Goal: Information Seeking & Learning: Learn about a topic

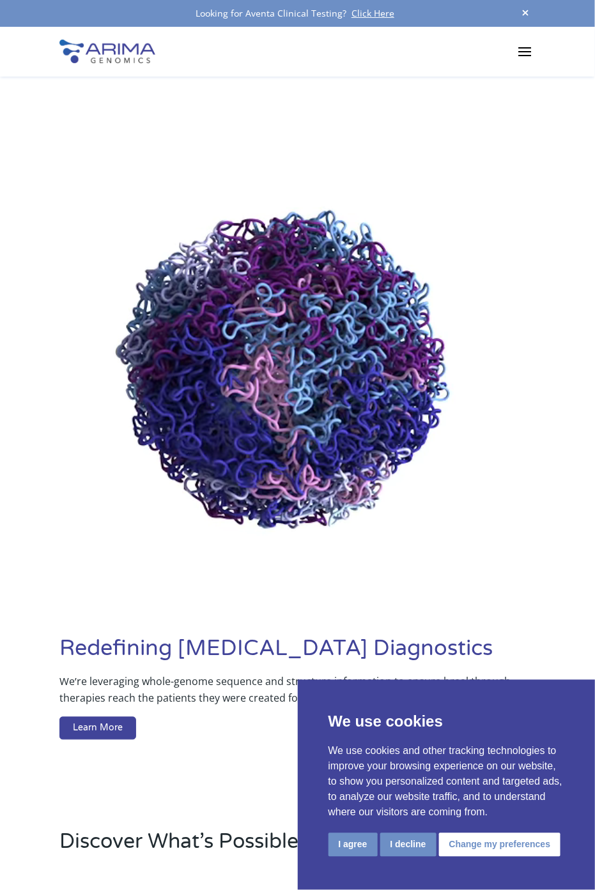
click at [524, 45] on span at bounding box center [525, 51] width 20 height 20
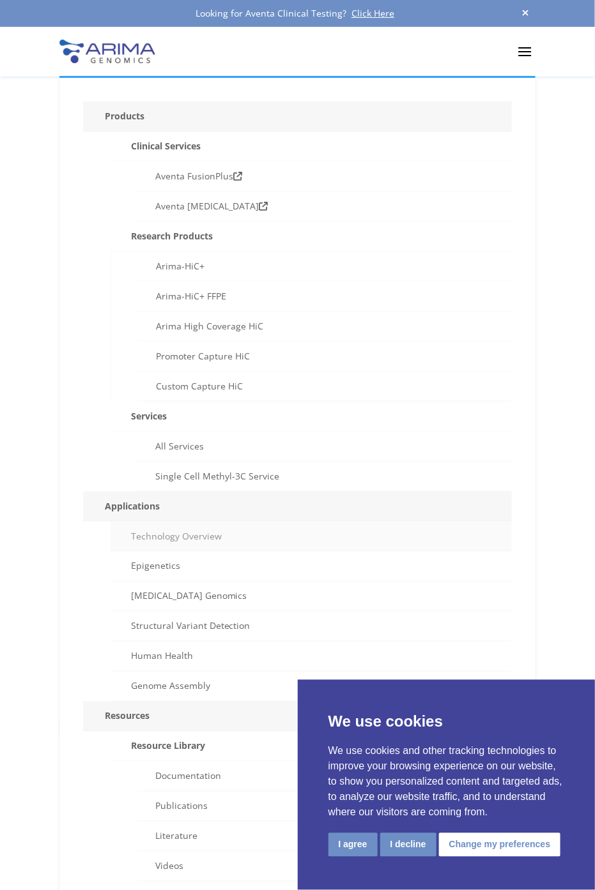
click at [178, 534] on link "Technology Overview" at bounding box center [310, 537] width 400 height 30
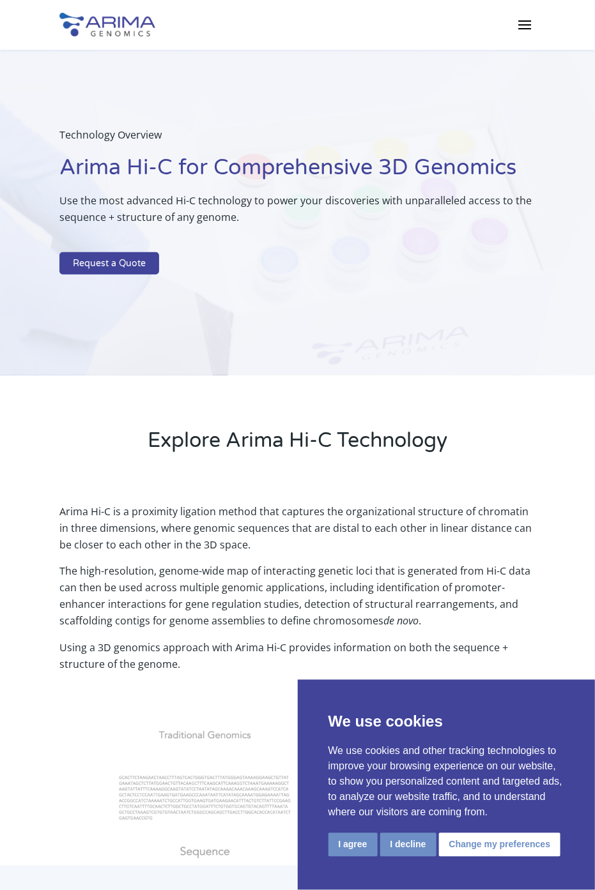
click at [523, 27] on span at bounding box center [525, 24] width 20 height 20
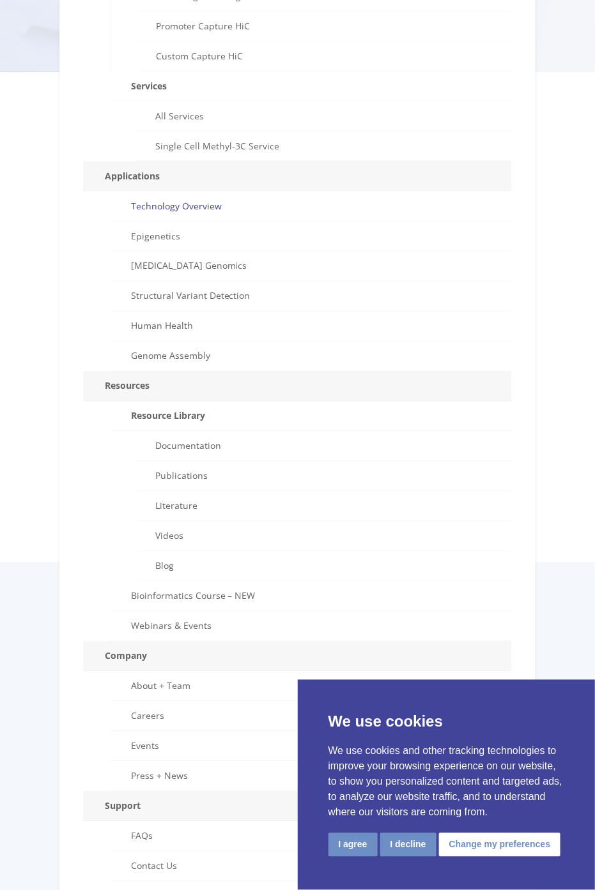
scroll to position [305, 0]
click at [148, 679] on link "About + Team" at bounding box center [310, 685] width 400 height 30
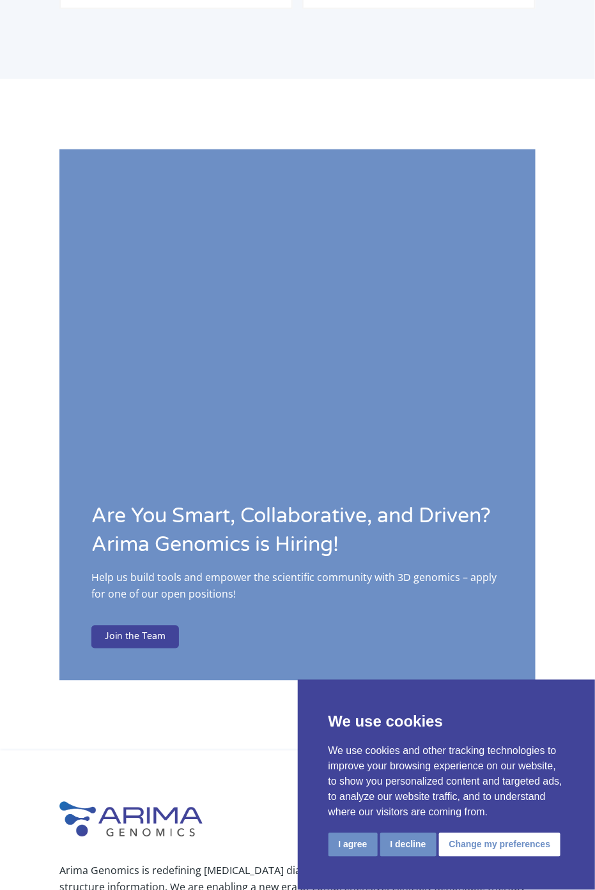
scroll to position [2342, 0]
